Goal: Task Accomplishment & Management: Use online tool/utility

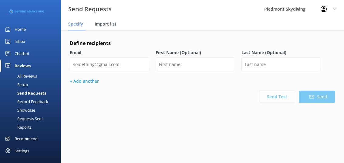
click at [104, 22] on span "Import list" at bounding box center [106, 24] width 22 height 6
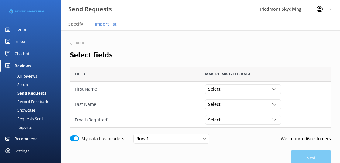
scroll to position [56, 256]
click at [274, 87] on icon "grid" at bounding box center [274, 89] width 5 height 5
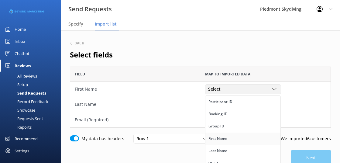
click at [251, 137] on link "First Name" at bounding box center [242, 138] width 75 height 12
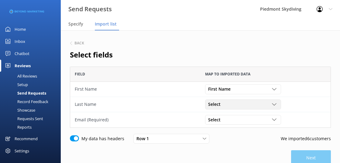
click at [273, 104] on icon "grid" at bounding box center [274, 104] width 5 height 5
click at [251, 114] on link "Last Name" at bounding box center [242, 116] width 75 height 12
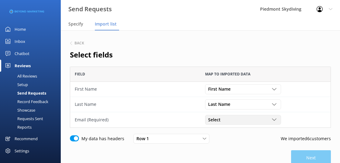
click at [270, 119] on div "Select" at bounding box center [242, 119] width 73 height 7
click at [248, 135] on link "Email" at bounding box center [242, 137] width 75 height 12
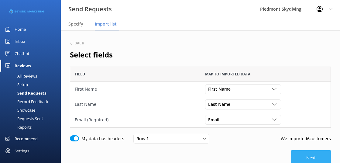
click at [304, 156] on button "Next" at bounding box center [311, 157] width 40 height 15
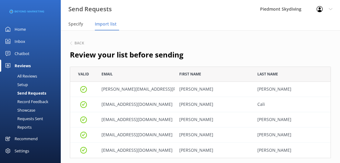
scroll to position [62, 0]
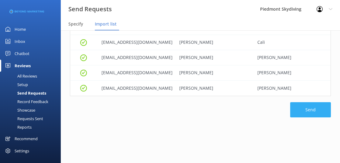
click at [304, 109] on button "Send" at bounding box center [310, 109] width 41 height 15
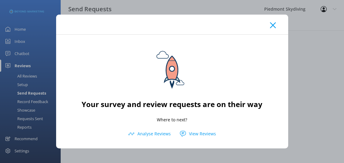
click at [274, 26] on use at bounding box center [273, 25] width 6 height 6
